Goal: Task Accomplishment & Management: Manage account settings

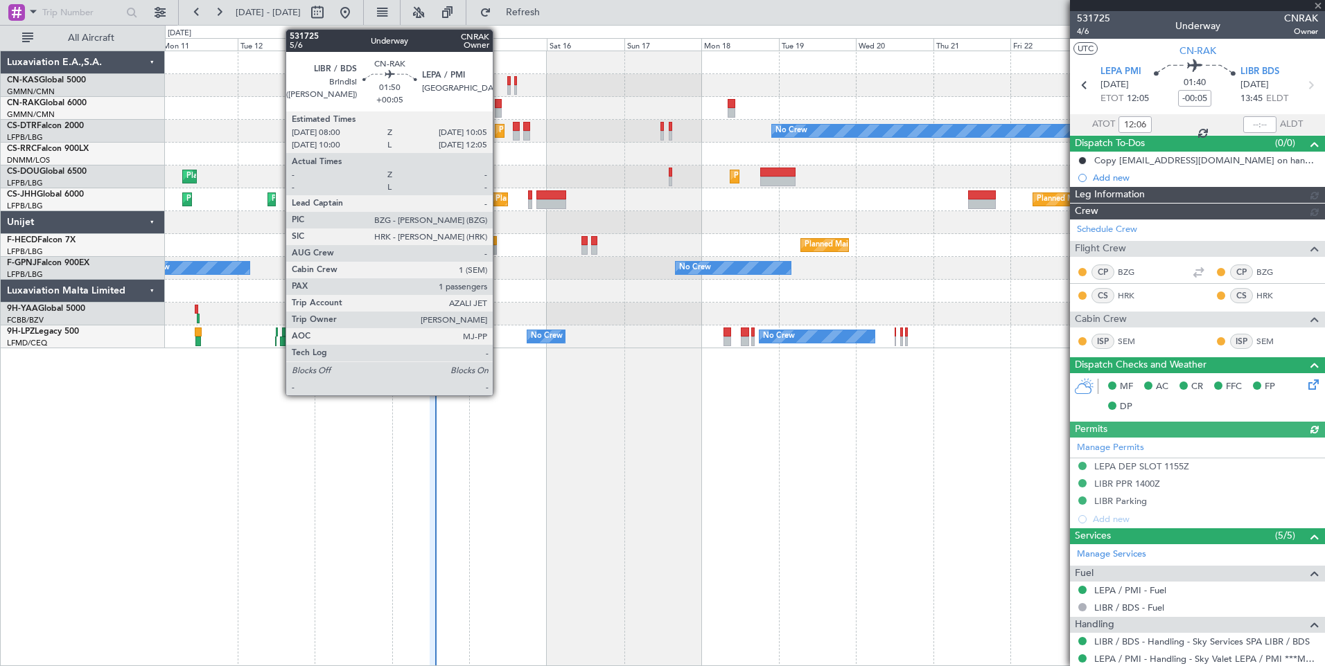
type input "[PERSON_NAME] ([PERSON_NAME])"
click at [499, 111] on div at bounding box center [498, 113] width 7 height 10
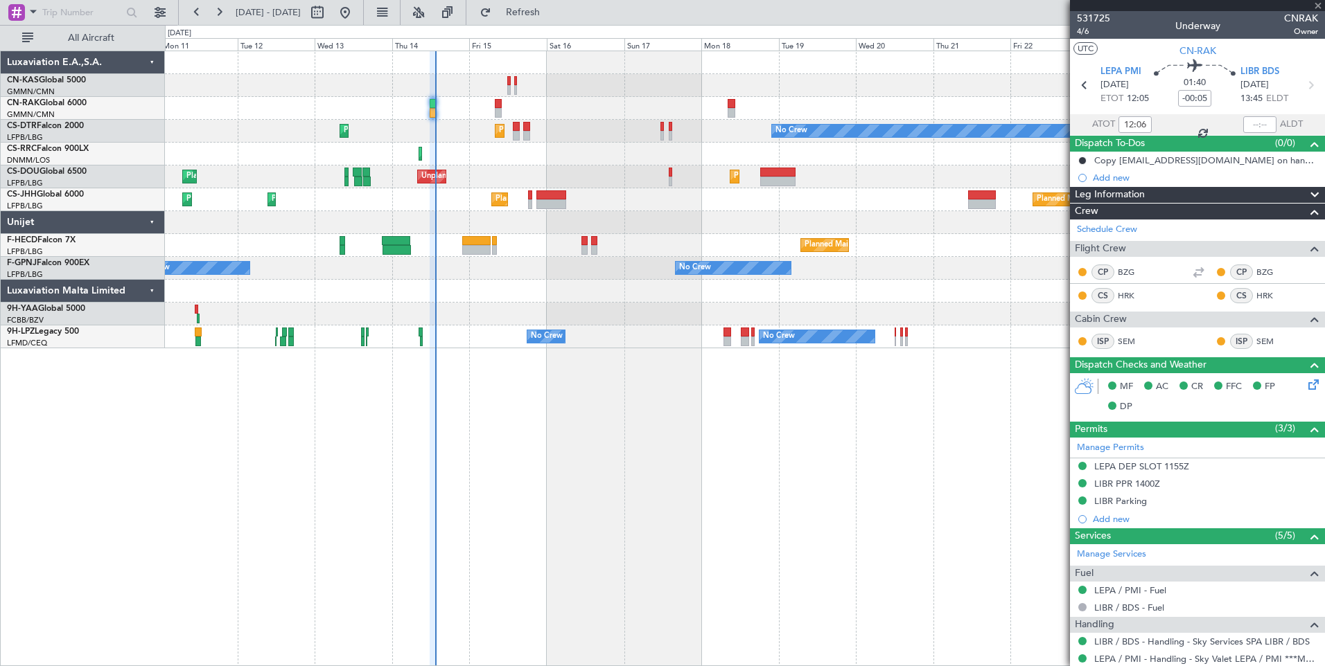
type input "+00:05"
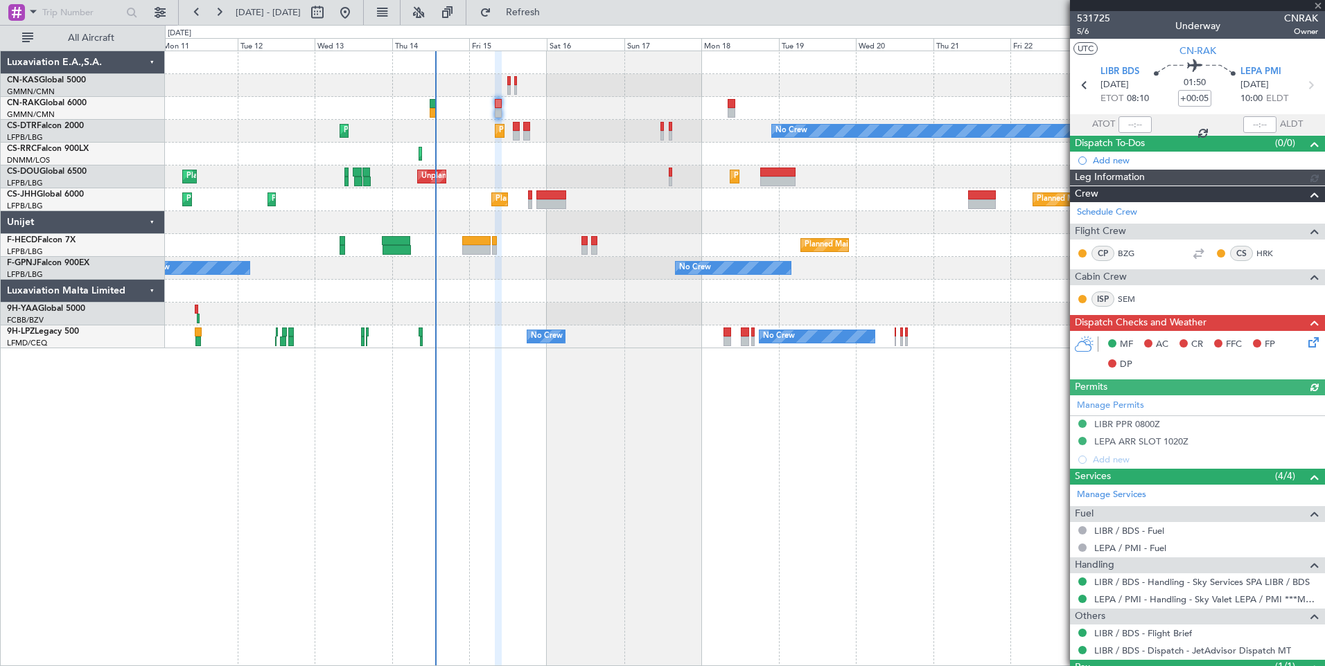
type input "[PERSON_NAME] ([PERSON_NAME])"
click at [1318, 7] on span at bounding box center [1318, 6] width 14 height 12
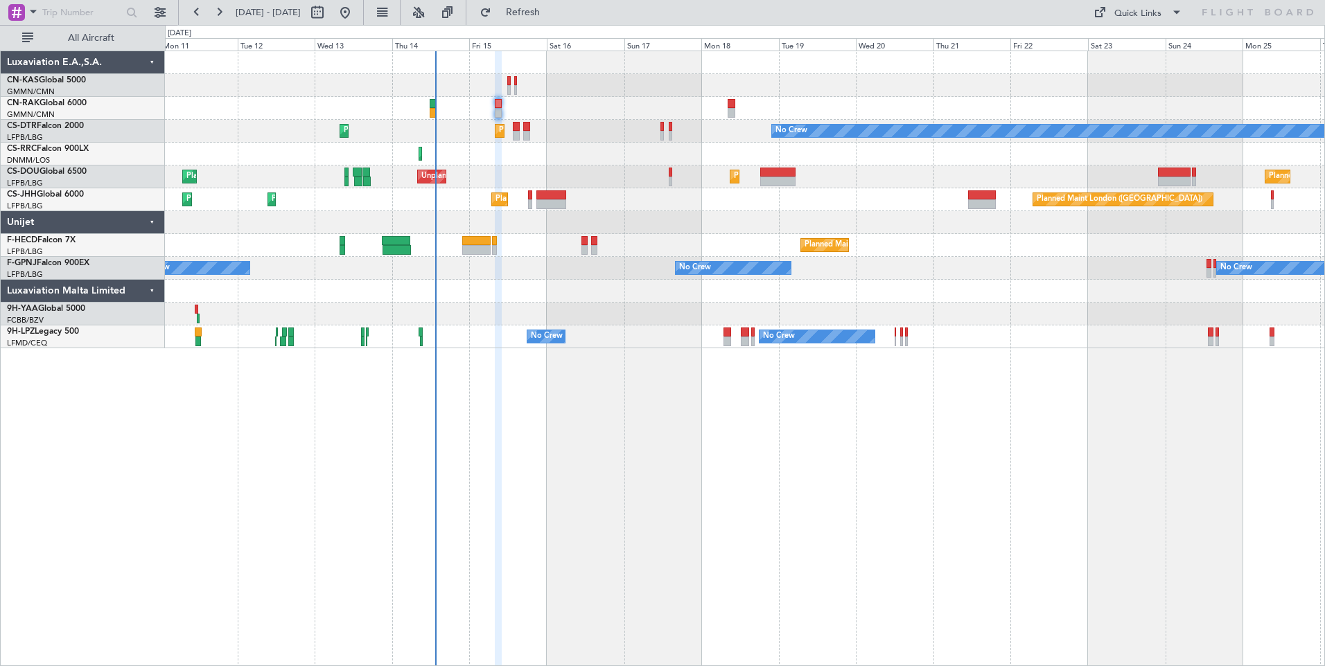
type input "0"
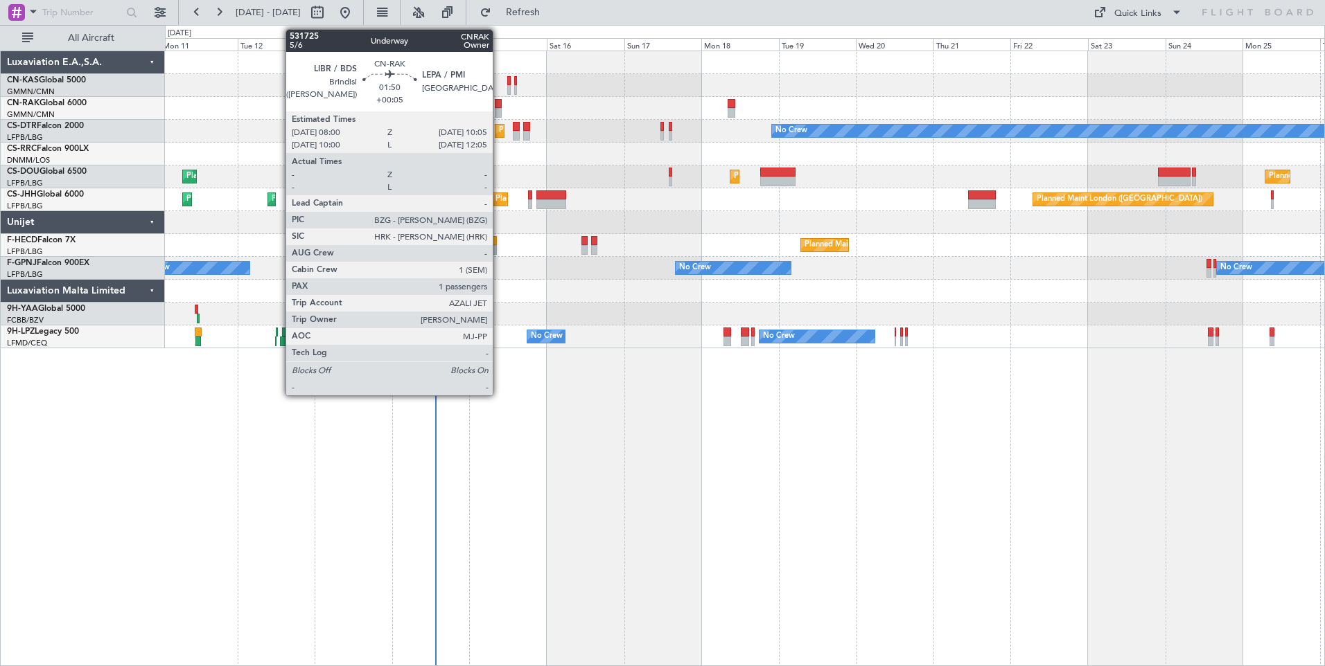
click at [497, 105] on div at bounding box center [498, 104] width 7 height 10
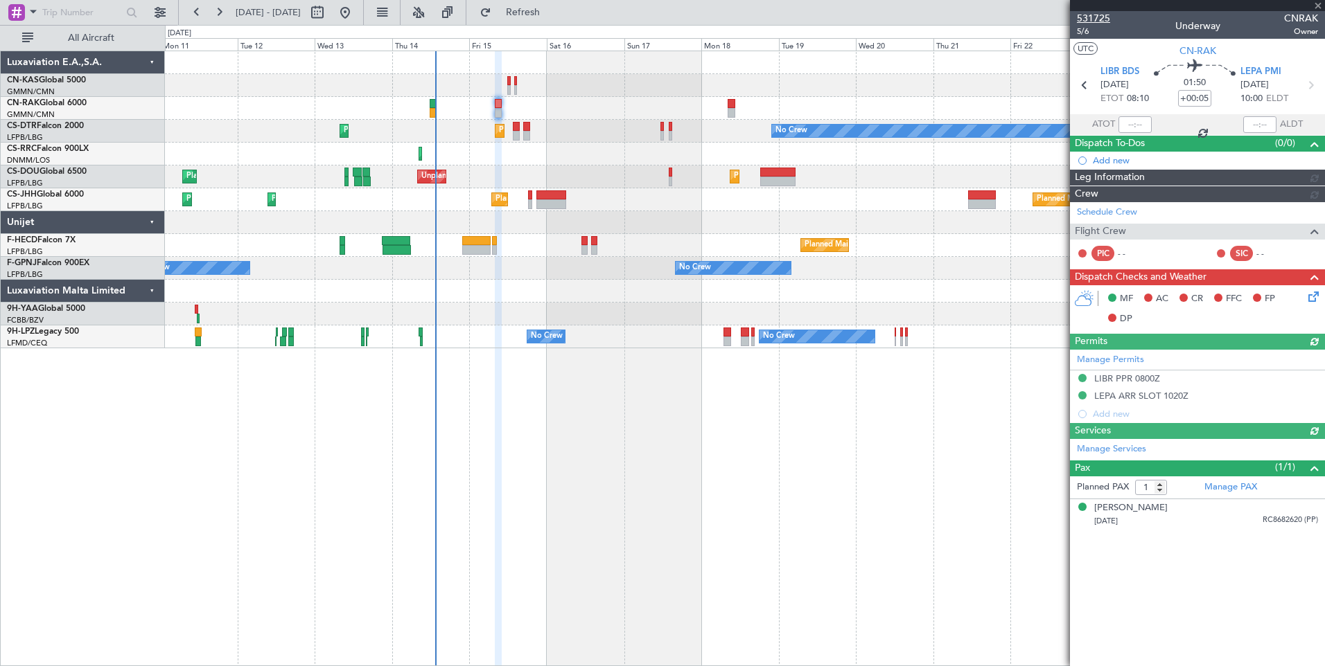
type input "[PERSON_NAME] ([PERSON_NAME])"
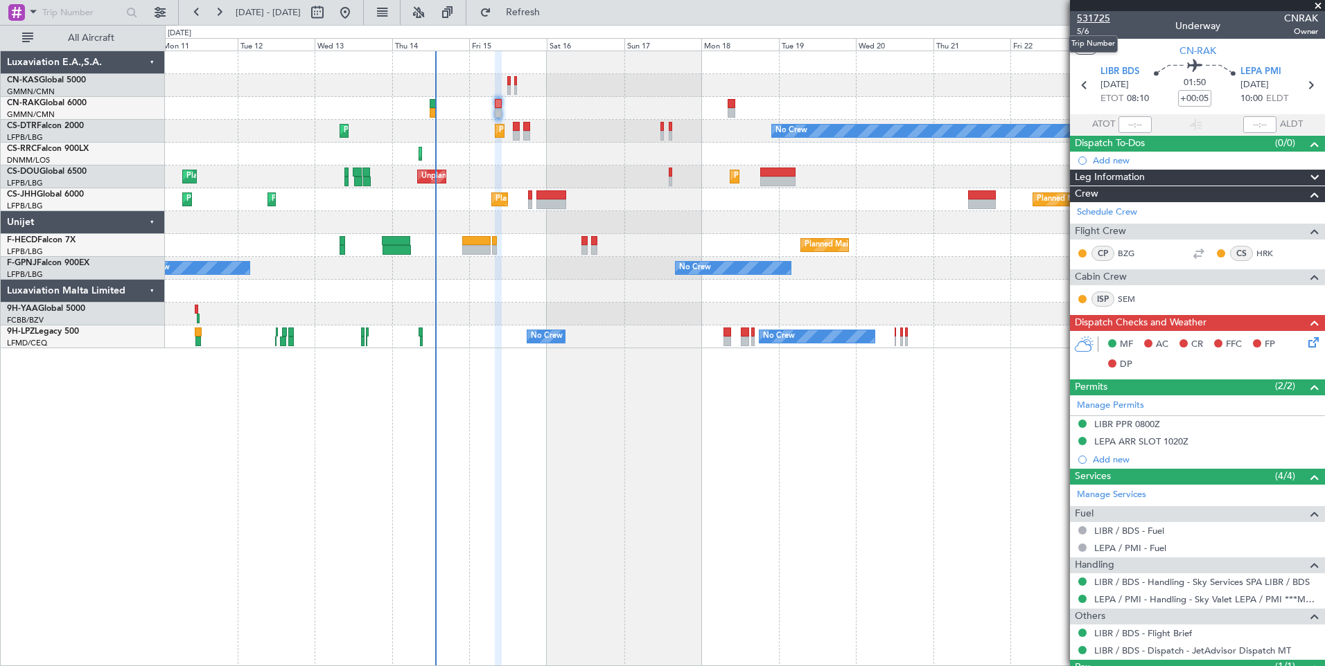
click at [1100, 21] on span "531725" at bounding box center [1093, 18] width 33 height 15
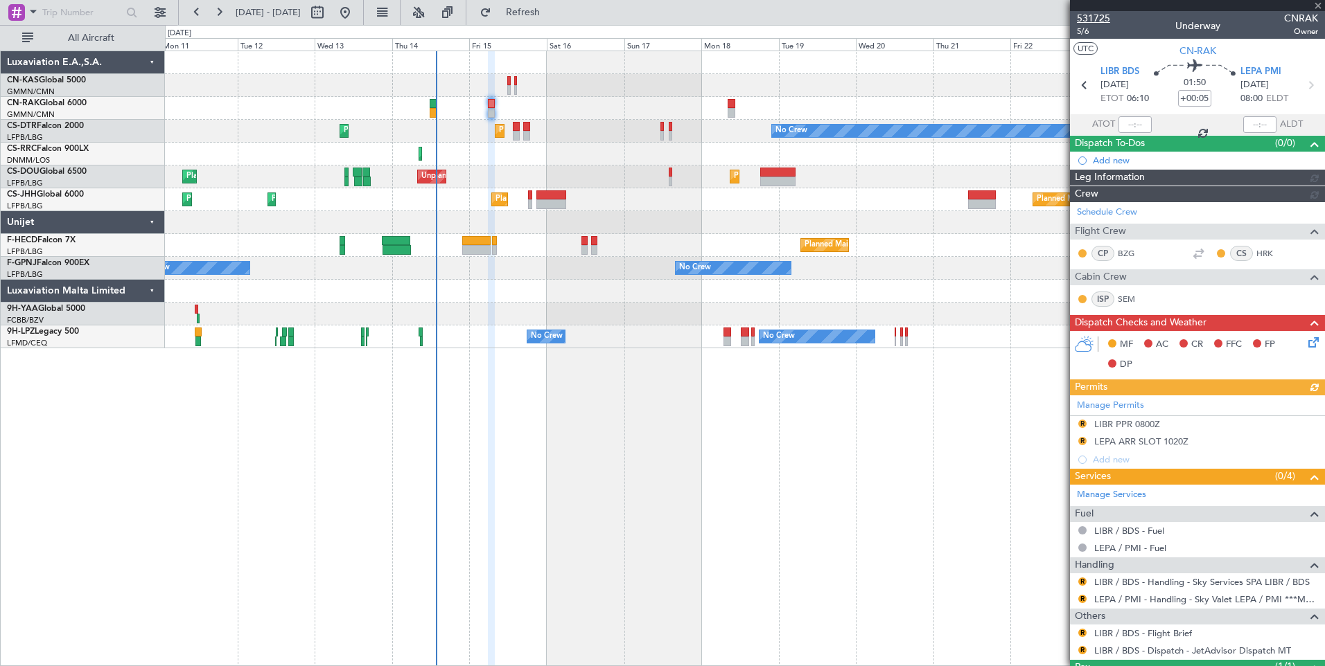
type input "[PERSON_NAME] ([PERSON_NAME])"
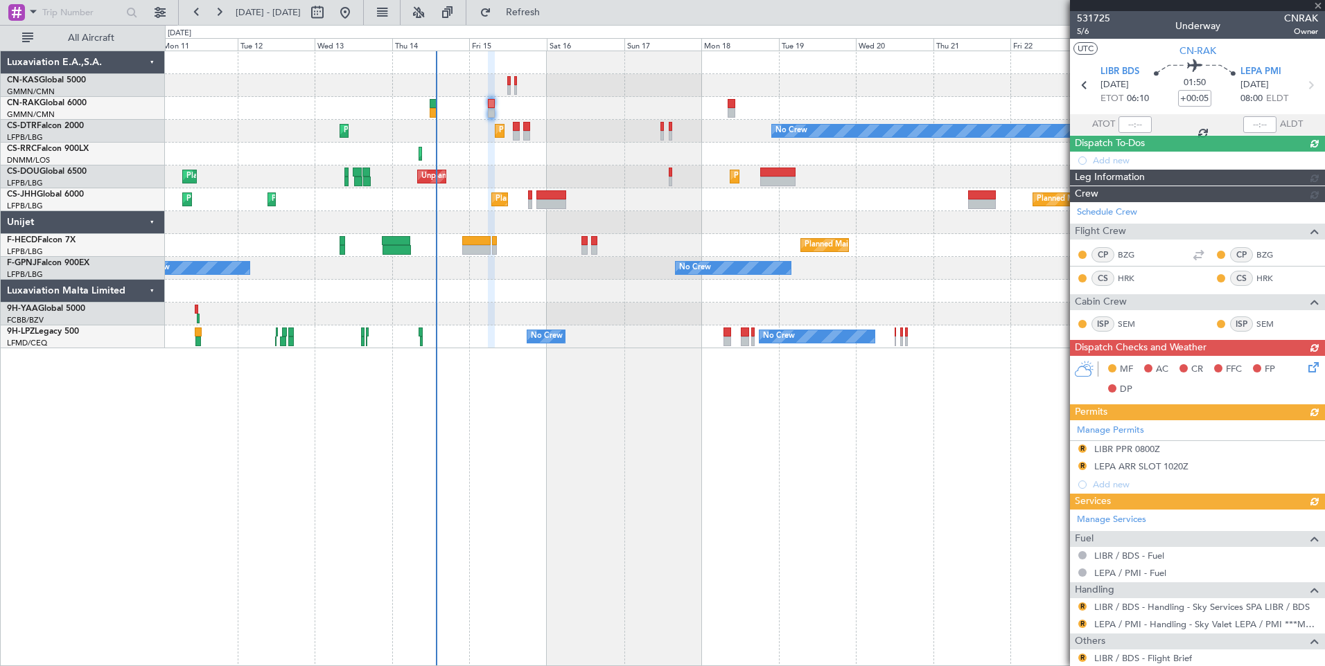
type input "[PERSON_NAME] ([PERSON_NAME])"
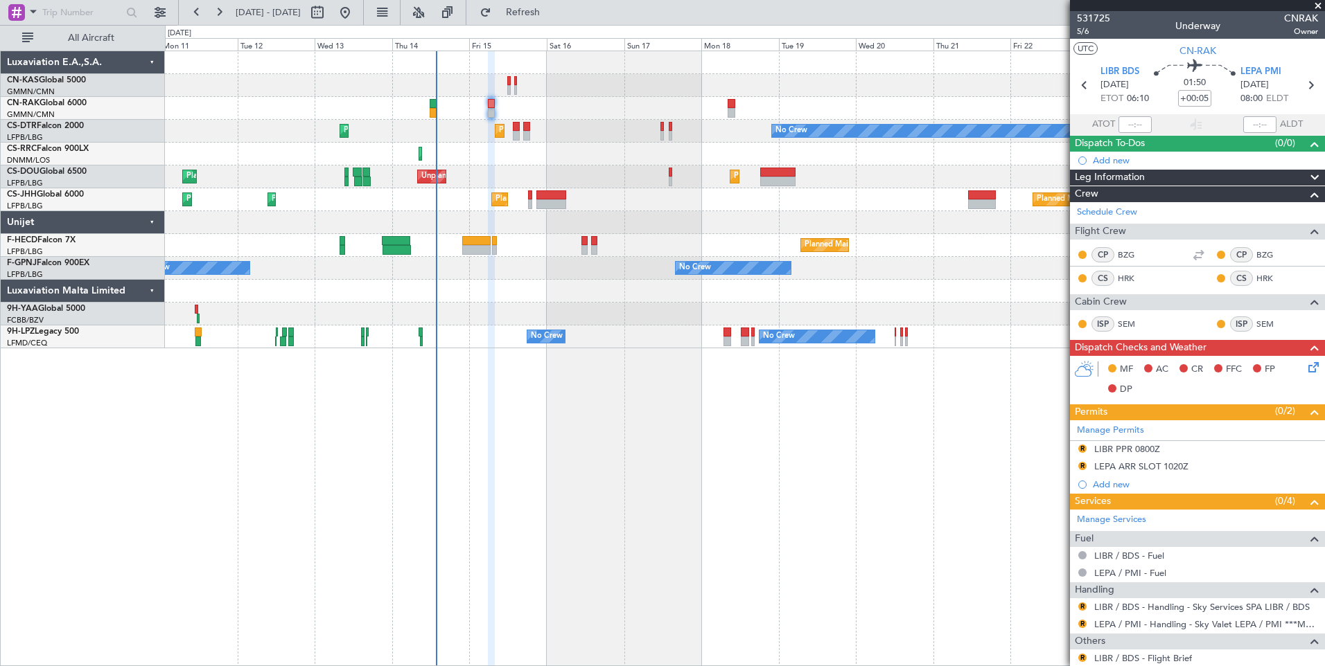
click at [1307, 366] on icon at bounding box center [1310, 365] width 11 height 11
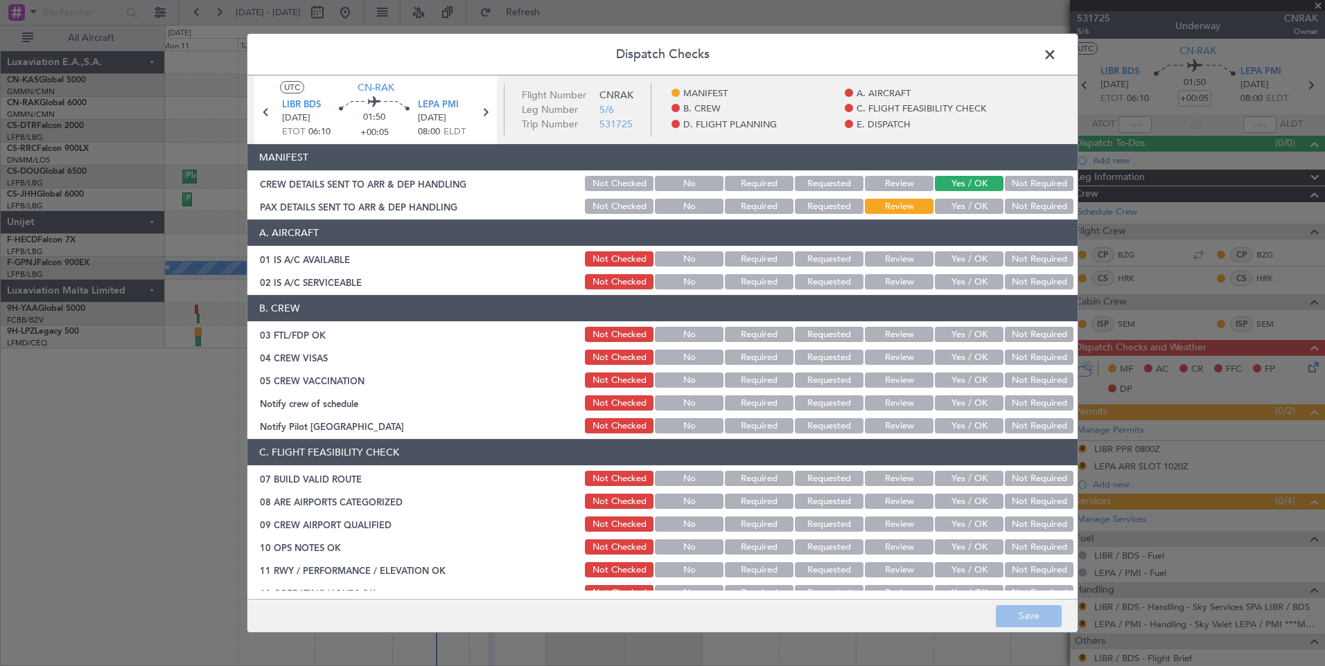
click at [973, 203] on button "Yes / OK" at bounding box center [969, 206] width 69 height 15
click at [1036, 611] on button "Save" at bounding box center [1029, 616] width 66 height 22
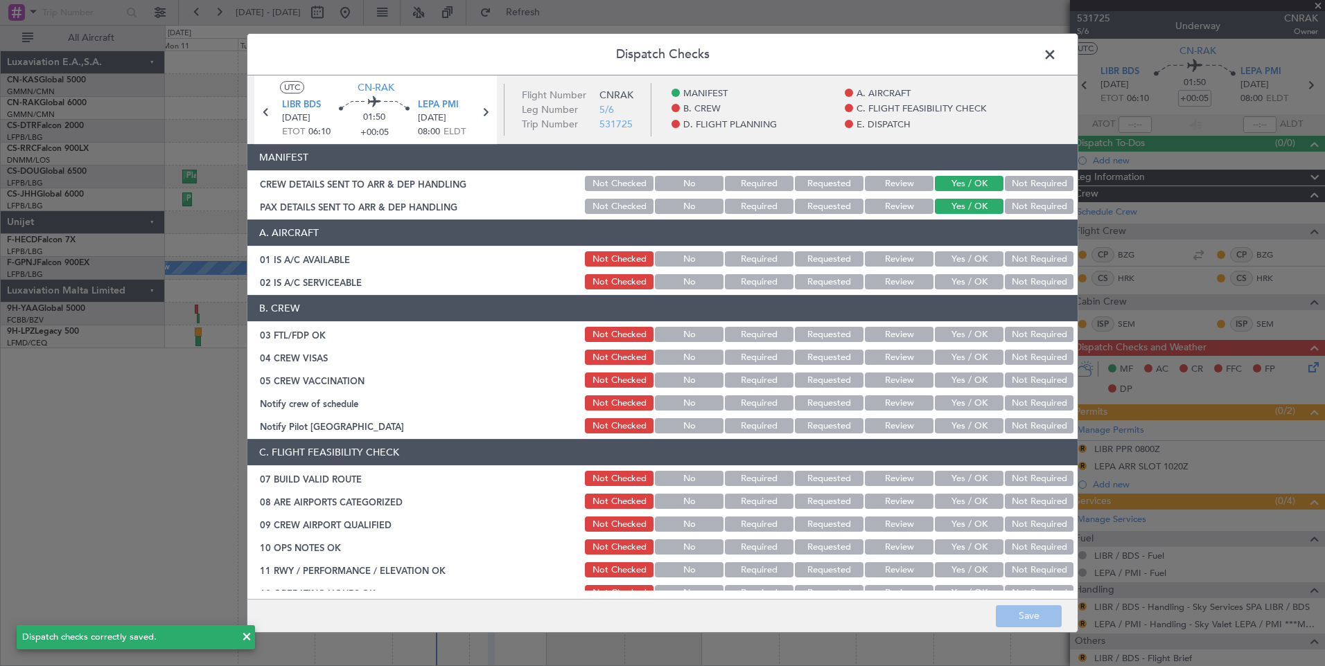
click at [1056, 50] on span at bounding box center [1056, 58] width 0 height 28
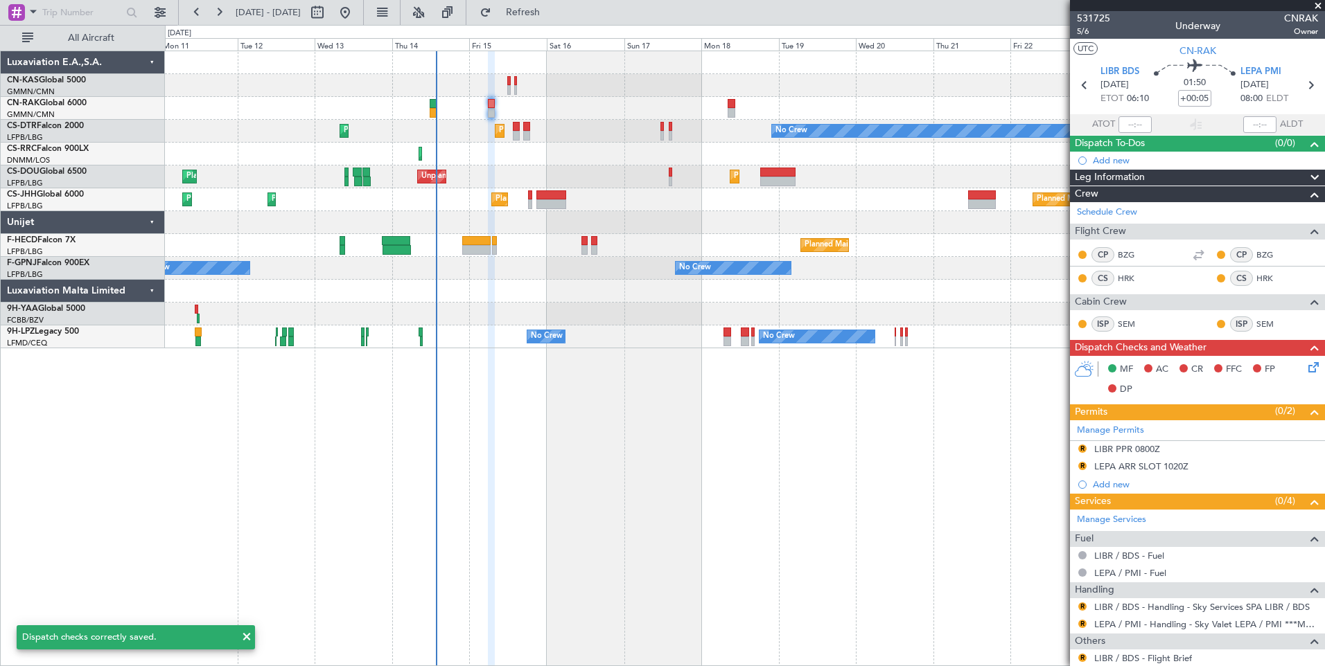
scroll to position [88, 0]
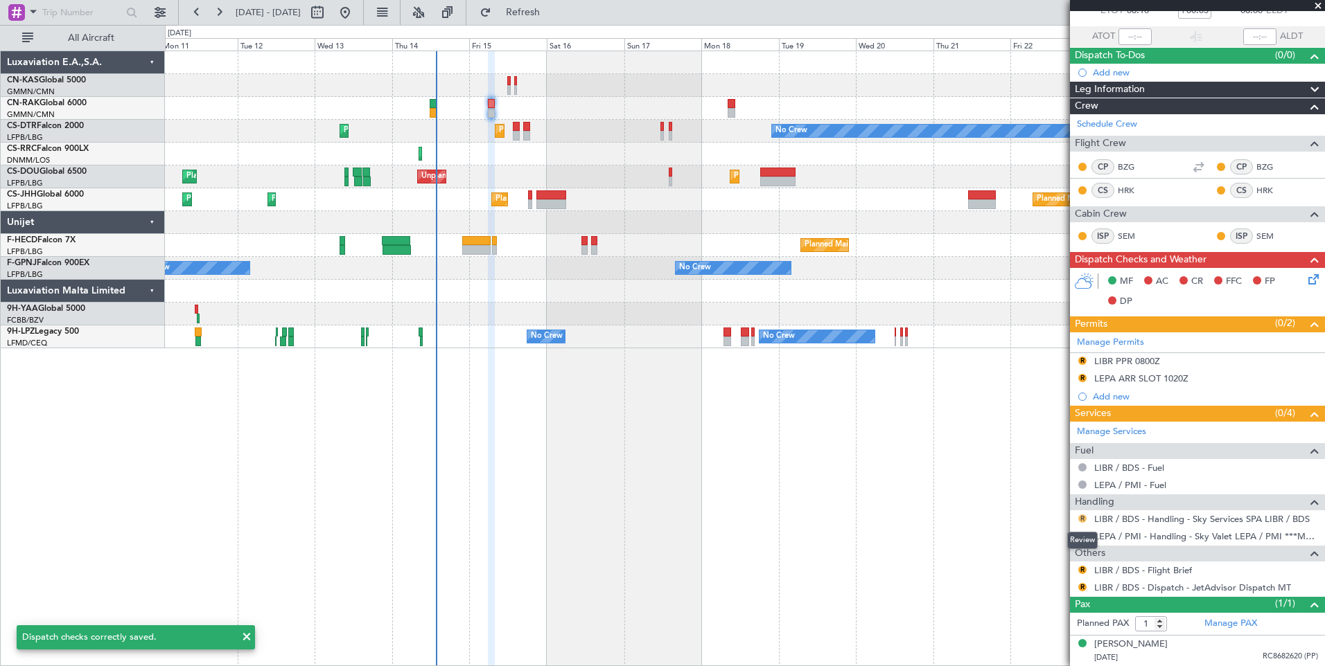
click at [1082, 518] on button "R" at bounding box center [1082, 519] width 8 height 8
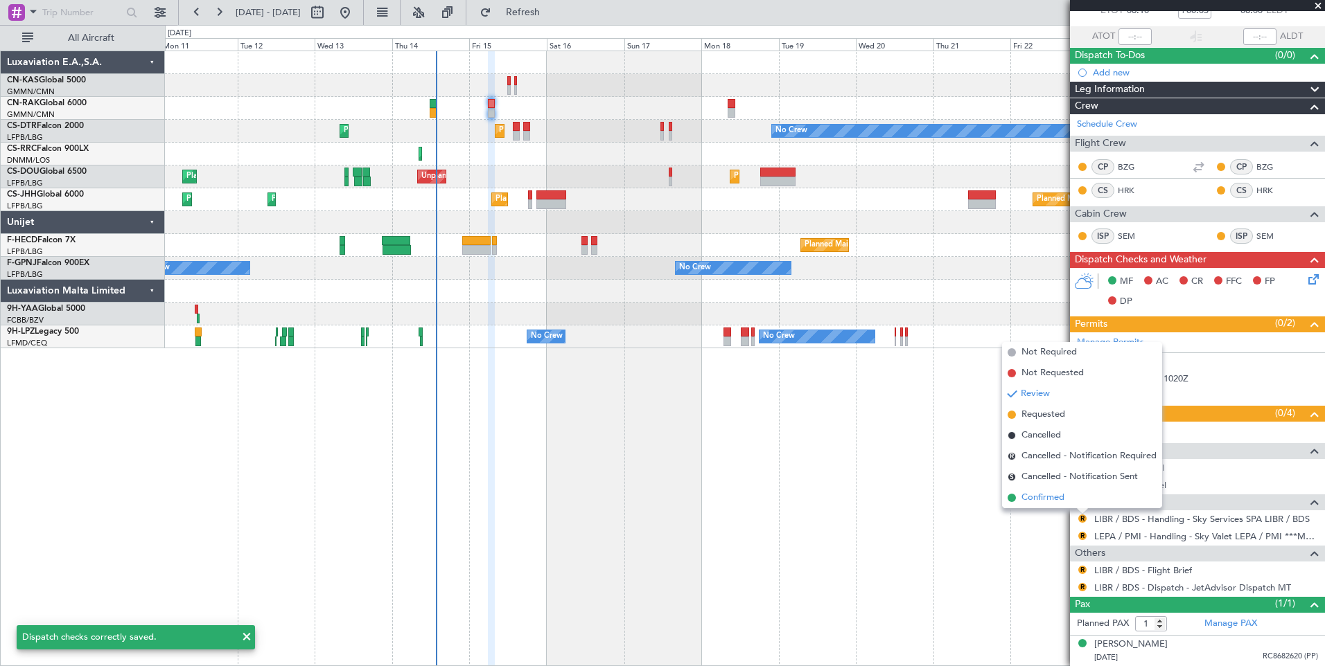
click at [1071, 496] on li "Confirmed" at bounding box center [1082, 498] width 160 height 21
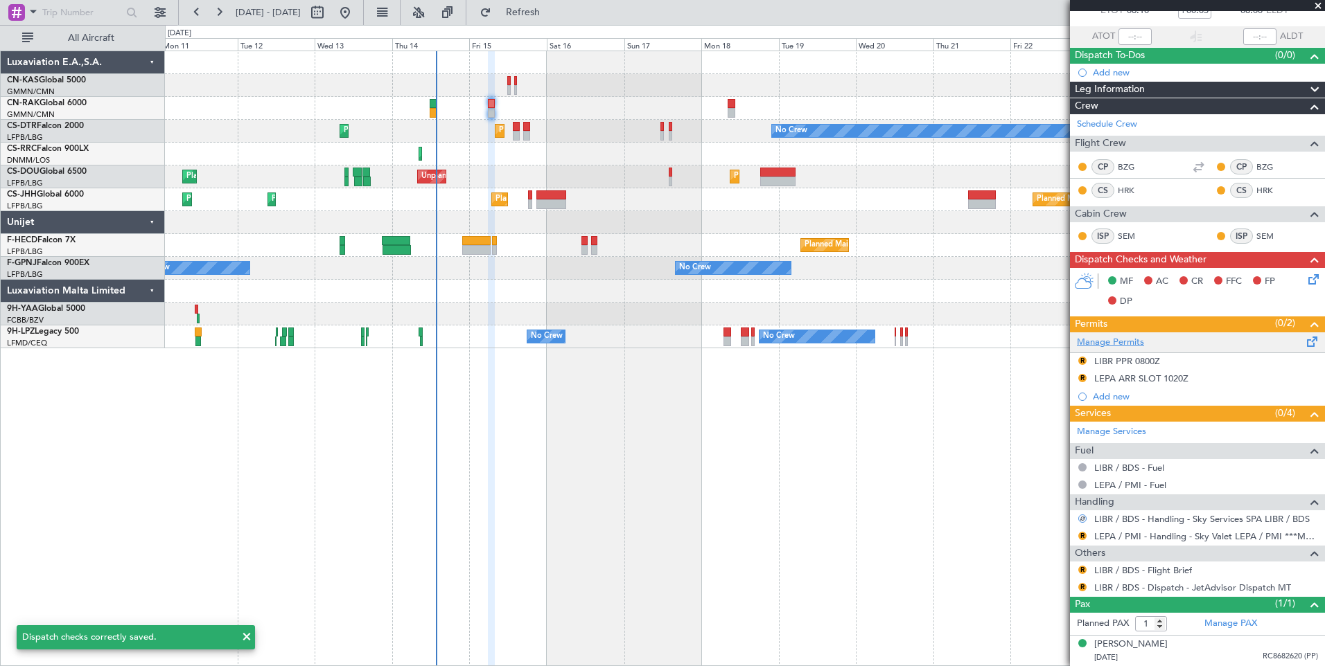
click at [1113, 338] on link "Manage Permits" at bounding box center [1110, 343] width 67 height 14
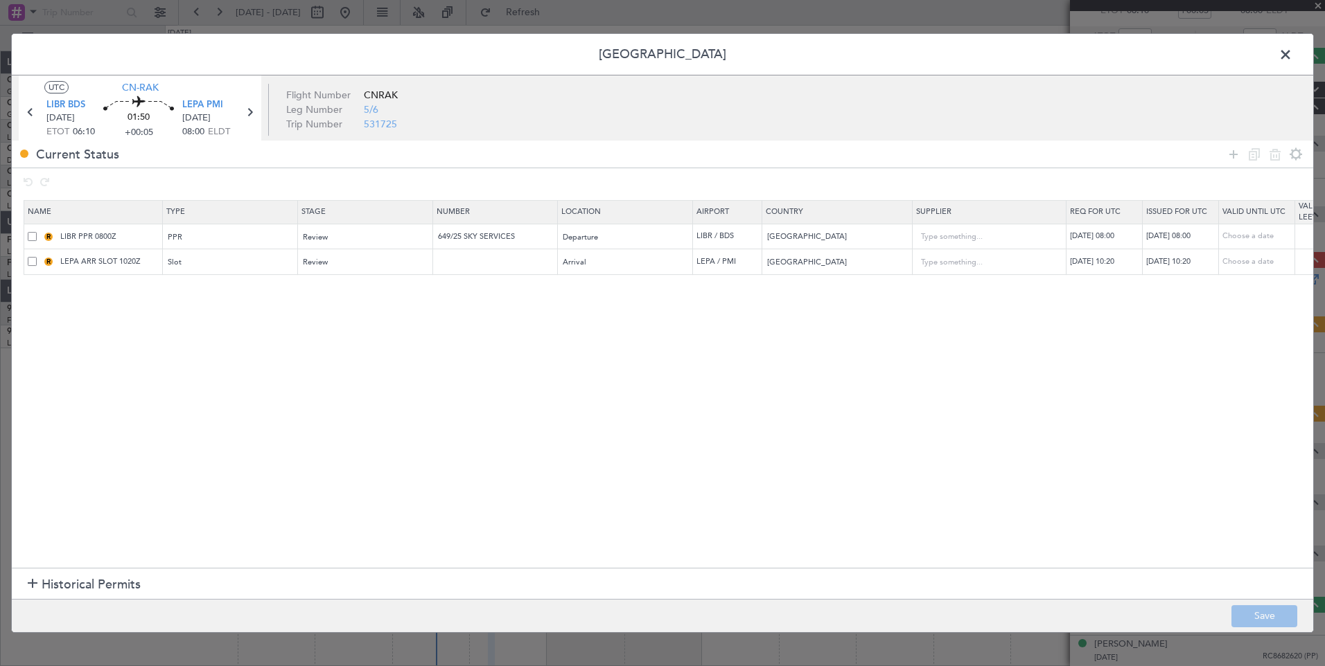
click at [1102, 232] on div "[DATE] 08:00" at bounding box center [1106, 237] width 72 height 12
select select "8"
select select "2025"
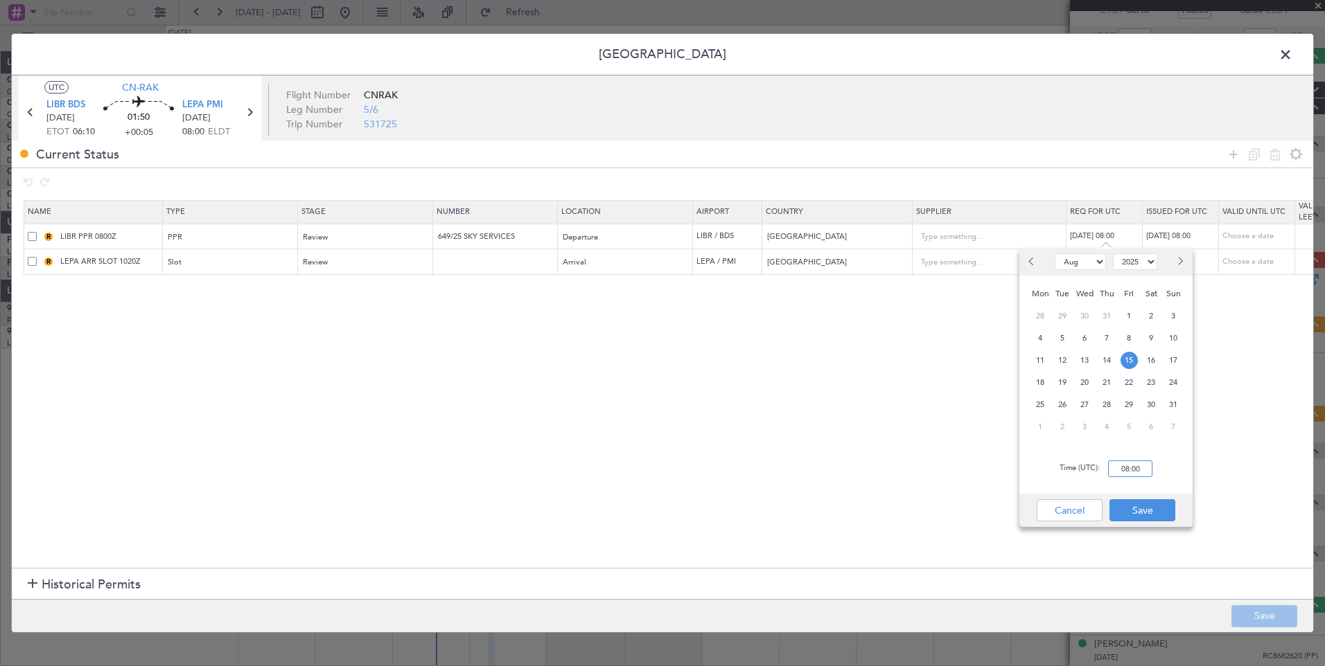
click at [1135, 470] on input "08:00" at bounding box center [1130, 469] width 44 height 17
type input "06:00"
click at [1143, 513] on button "Save" at bounding box center [1142, 510] width 66 height 22
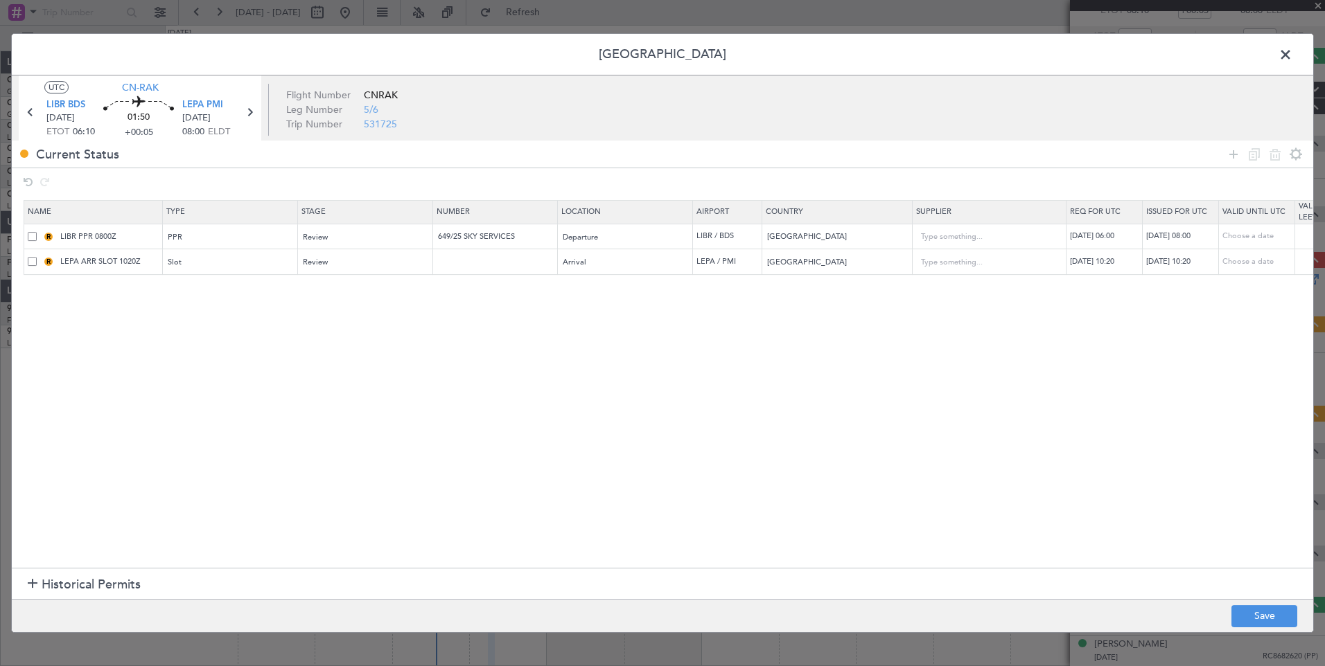
click at [1183, 237] on div "[DATE] 08:00" at bounding box center [1182, 237] width 72 height 12
select select "8"
select select "2025"
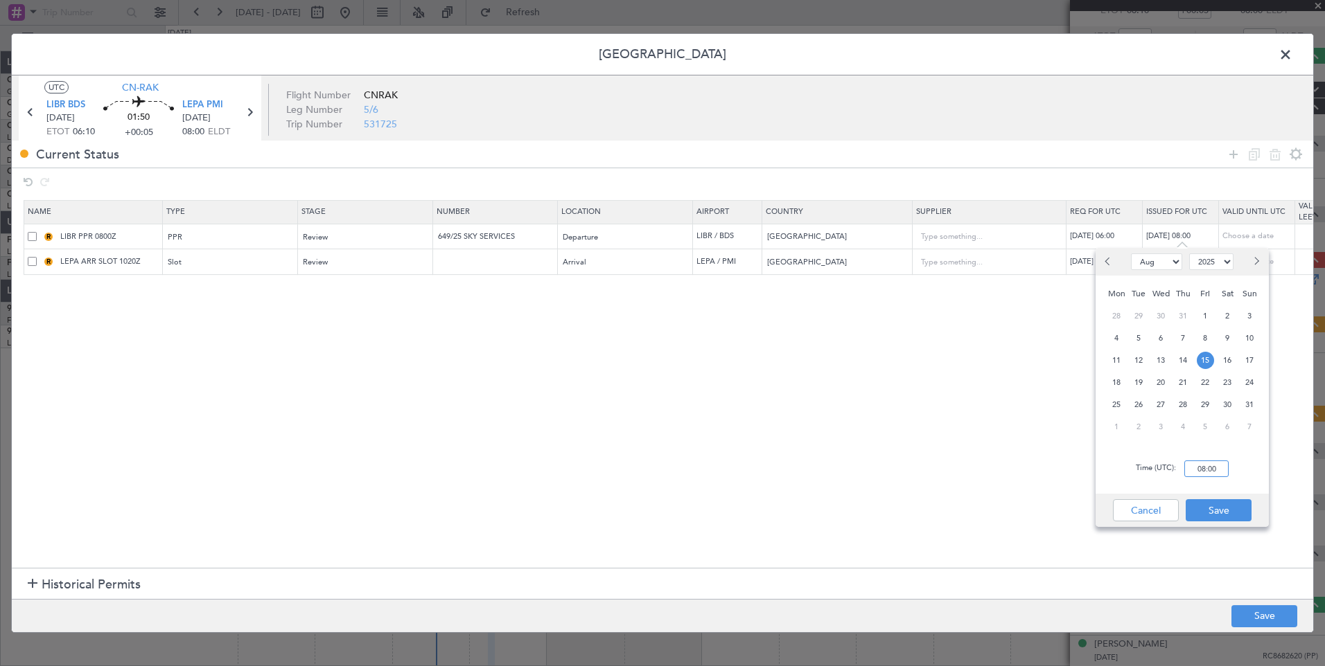
click at [1214, 466] on input "08:00" at bounding box center [1206, 469] width 44 height 17
type input "06:00"
click at [1214, 506] on button "Save" at bounding box center [1218, 510] width 66 height 22
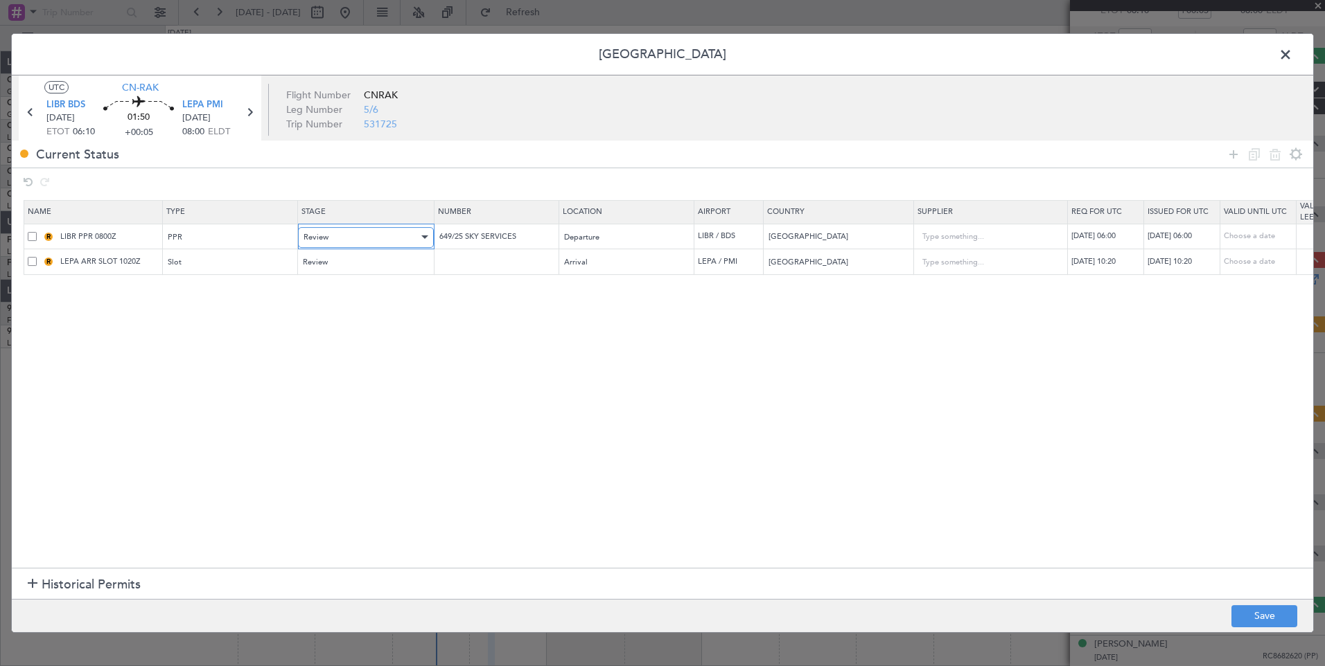
click at [332, 240] on div "Review" at bounding box center [360, 237] width 115 height 21
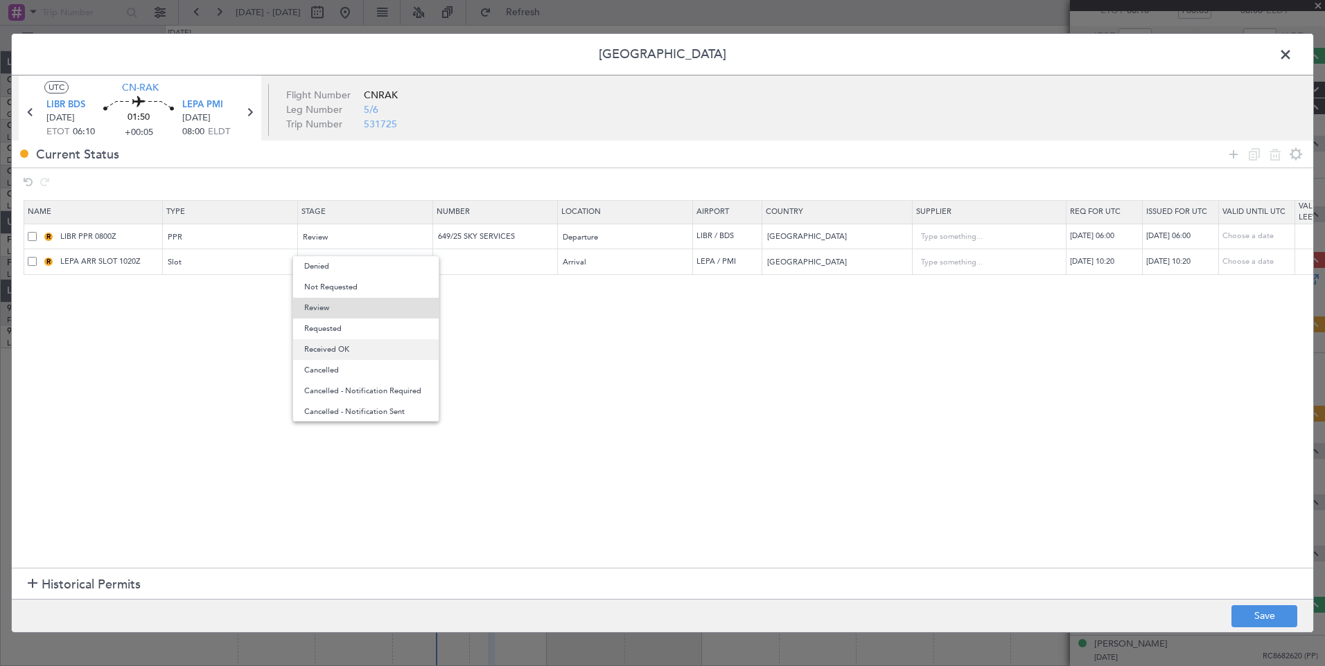
click at [387, 350] on span "Received OK" at bounding box center [365, 349] width 123 height 21
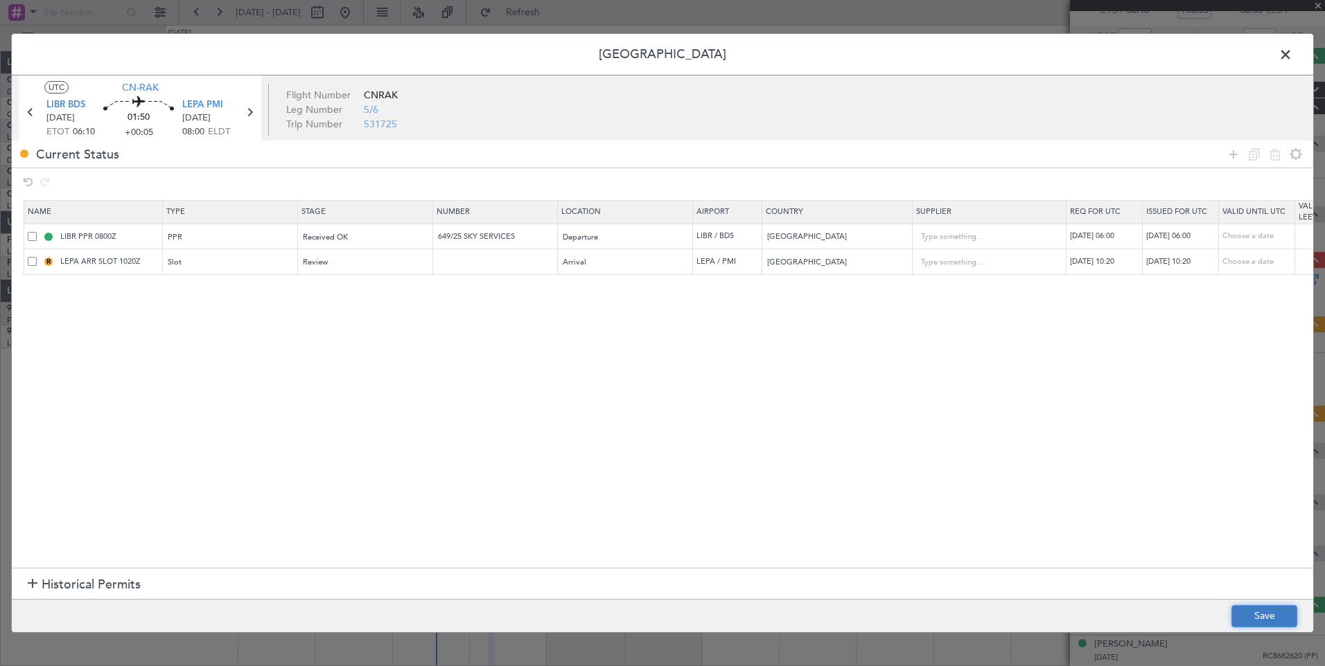
click at [1247, 616] on button "Save" at bounding box center [1264, 616] width 66 height 22
type input "LIBR PPR 0600Z"
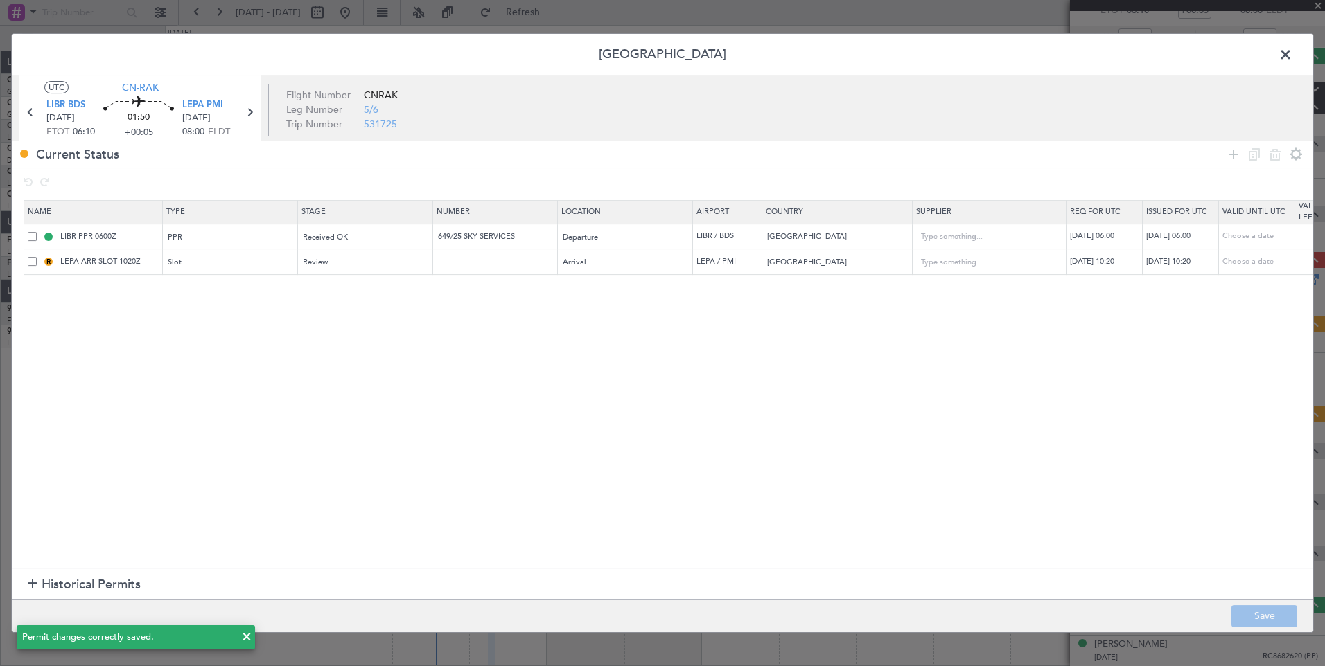
click at [1292, 53] on span at bounding box center [1292, 58] width 0 height 28
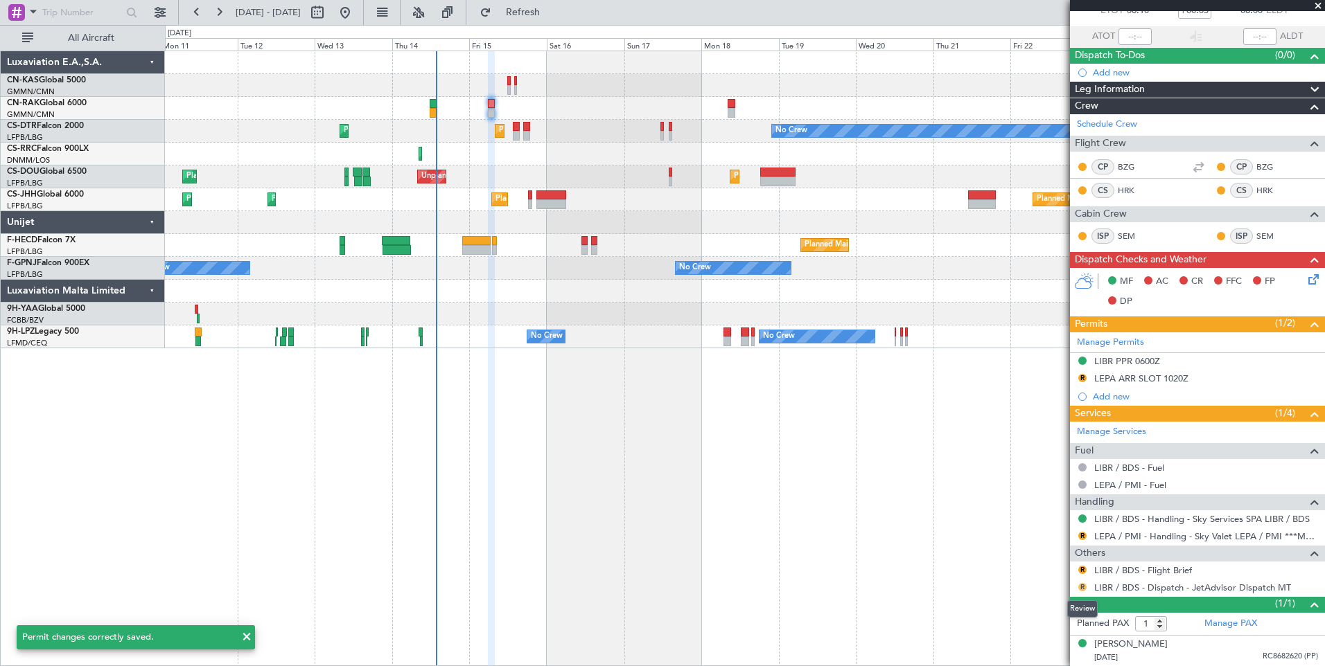
click at [1083, 585] on button "R" at bounding box center [1082, 587] width 8 height 8
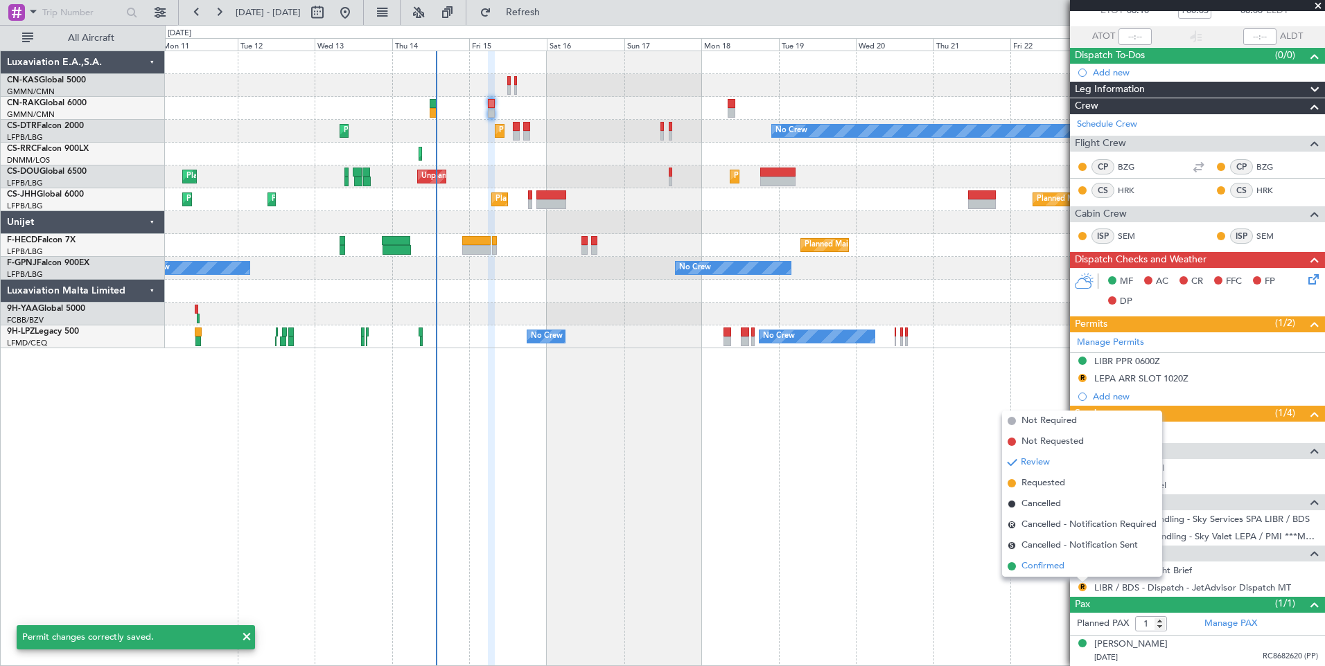
click at [1054, 564] on span "Confirmed" at bounding box center [1042, 567] width 43 height 14
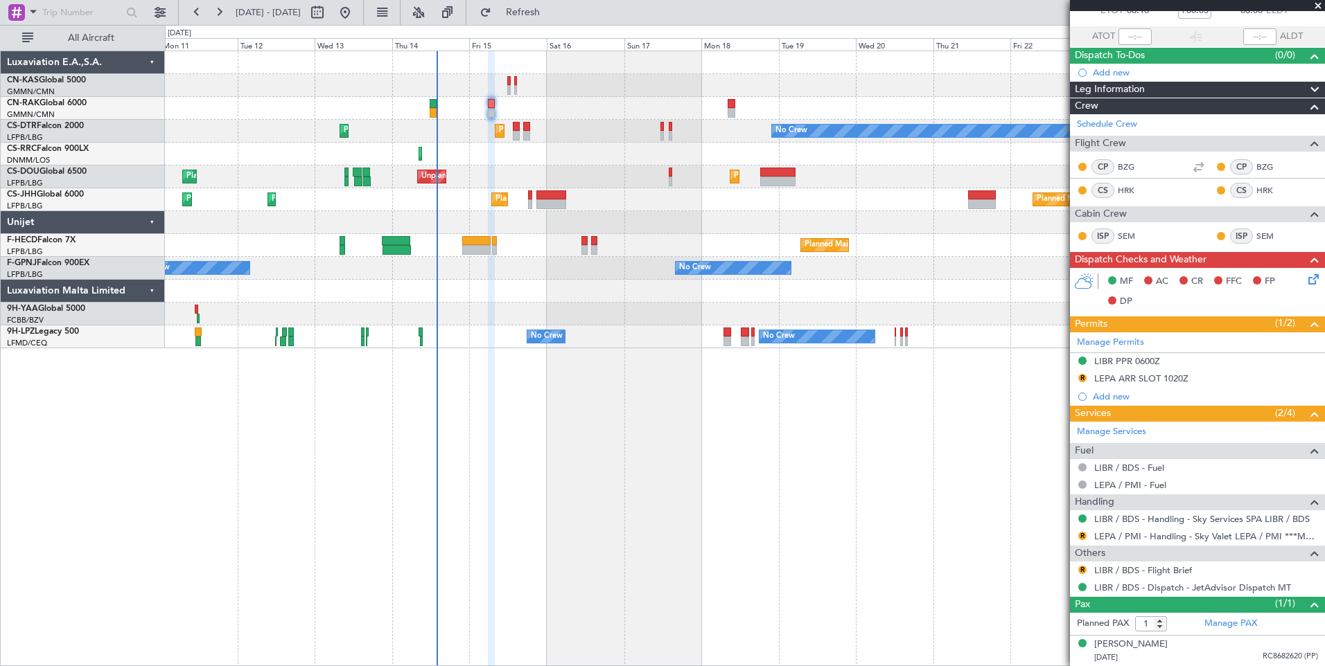
type input "[PERSON_NAME] ([PERSON_NAME])"
